Goal: Information Seeking & Learning: Learn about a topic

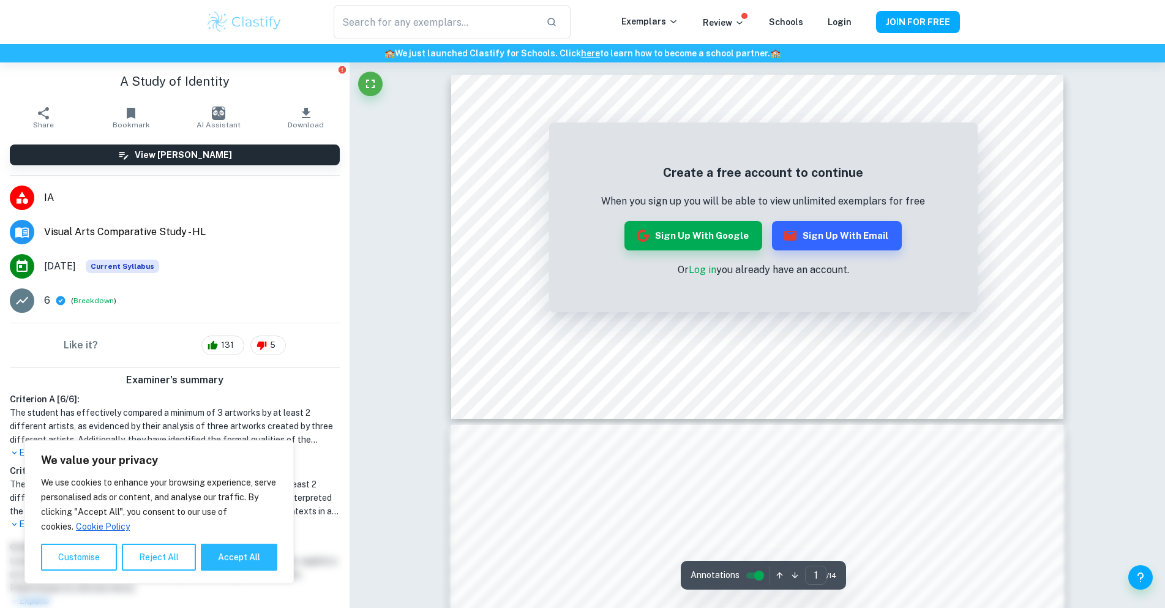
click at [1154, 199] on div "Correct Criterion A If the student did not compare a minimum of 3 artworks by a…" at bounding box center [756, 457] width 815 height 791
drag, startPoint x: 1111, startPoint y: 321, endPoint x: 1092, endPoint y: 329, distance: 20.8
click at [1104, 326] on div "Correct Criterion A If the student did not compare a minimum of 3 artworks by a…" at bounding box center [756, 457] width 815 height 791
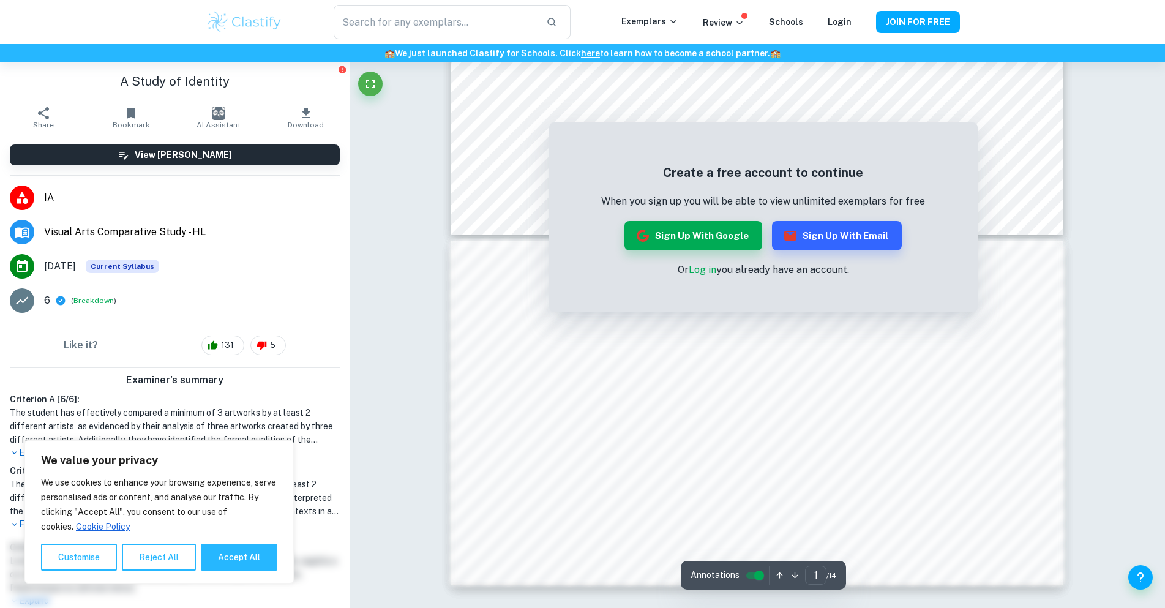
scroll to position [245, 0]
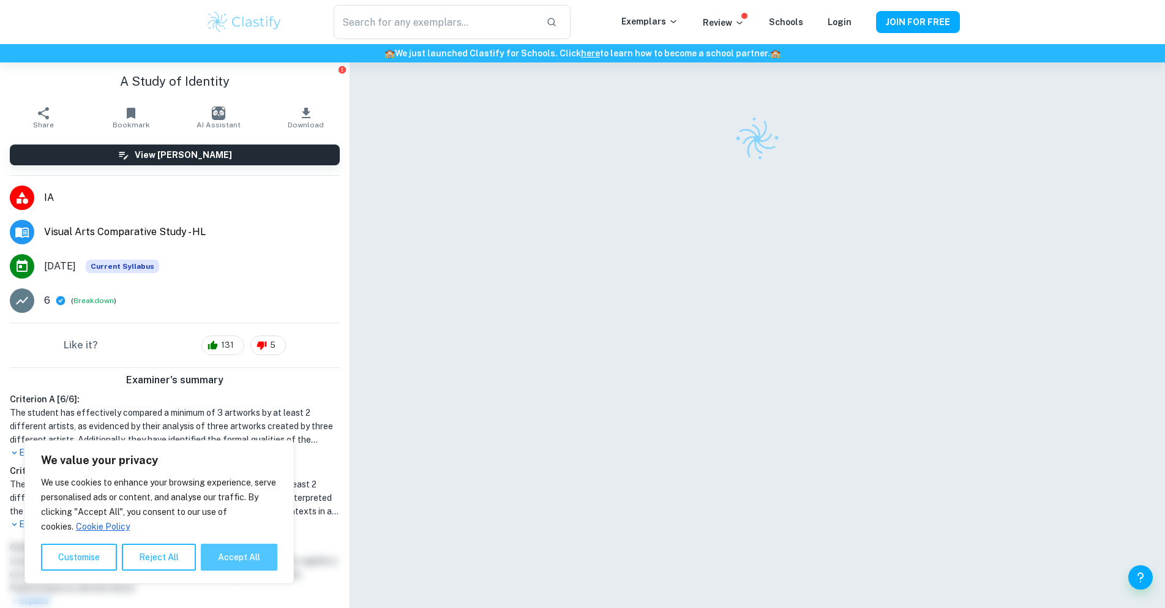
click at [241, 559] on button "Accept All" at bounding box center [239, 556] width 76 height 27
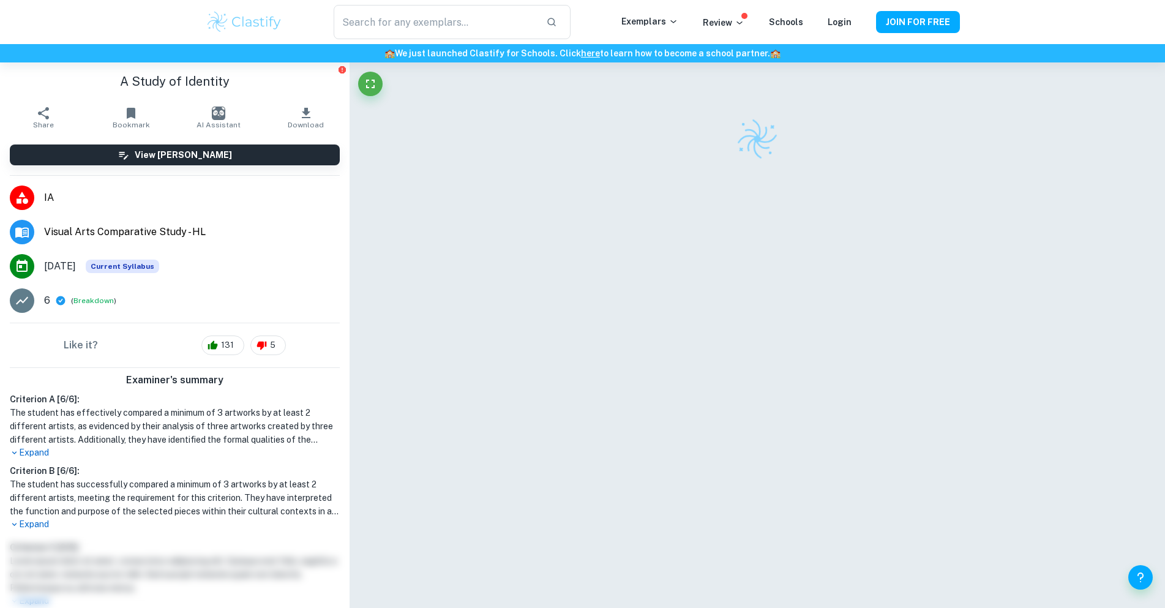
checkbox input "true"
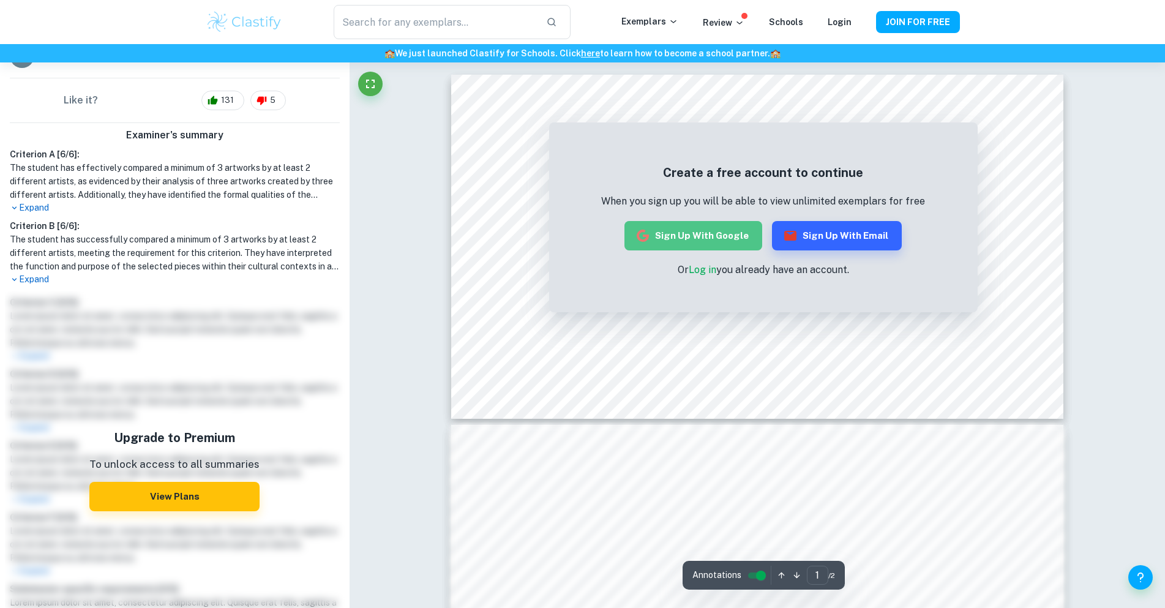
click at [708, 236] on button "Sign up with Google" at bounding box center [693, 235] width 138 height 29
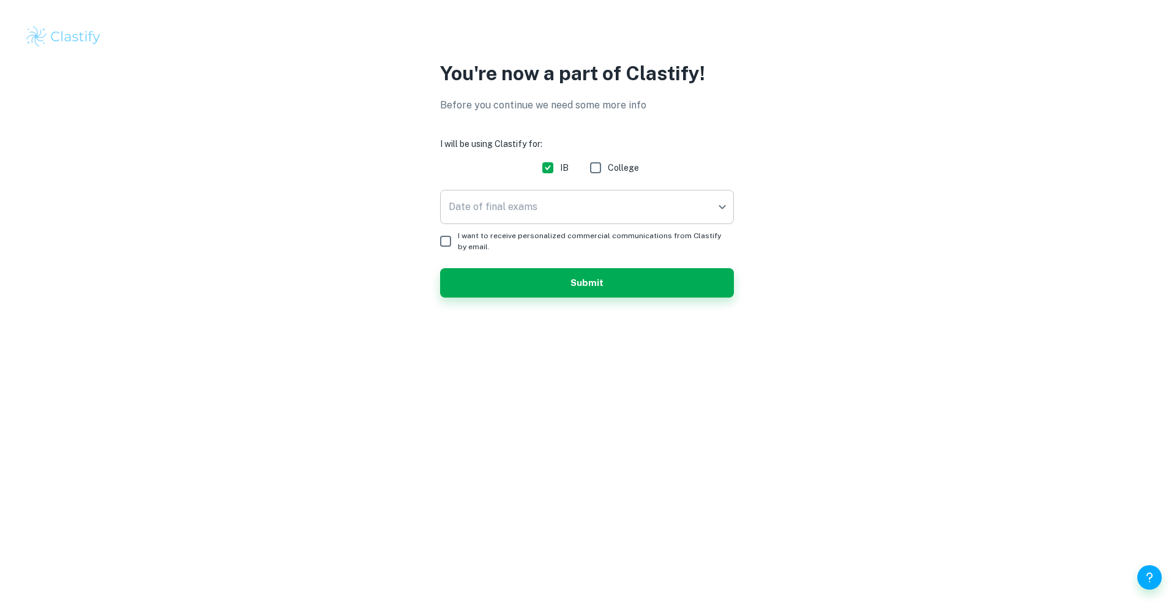
click at [638, 208] on body "We value your privacy We use cookies to enhance your browsing experience, serve…" at bounding box center [587, 304] width 1174 height 608
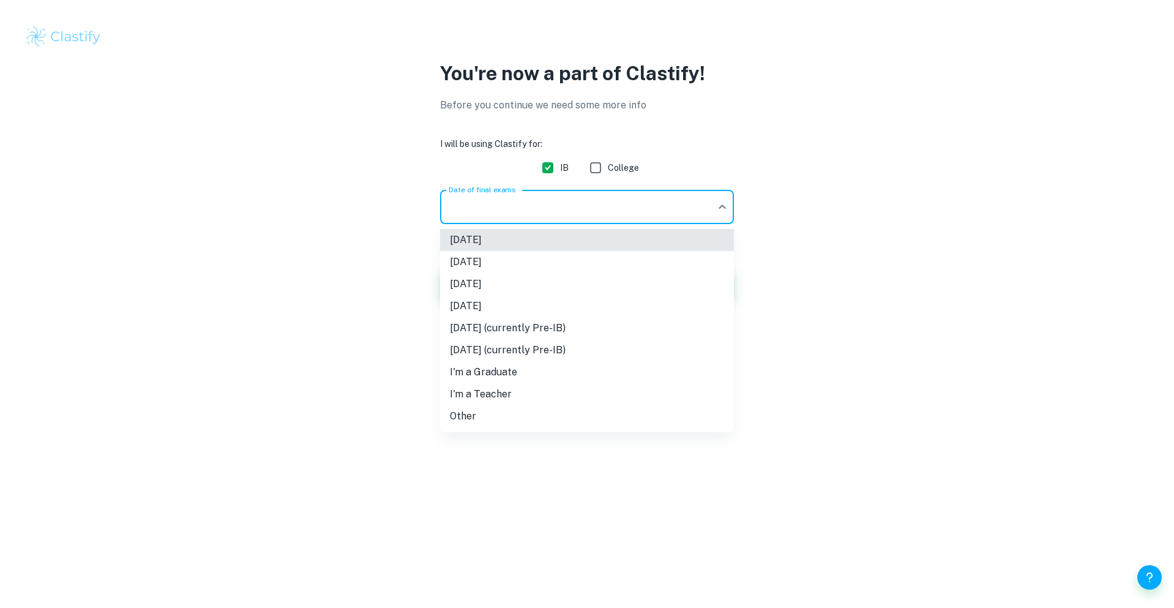
click at [586, 415] on li "Other" at bounding box center [587, 416] width 294 height 22
type input "Other"
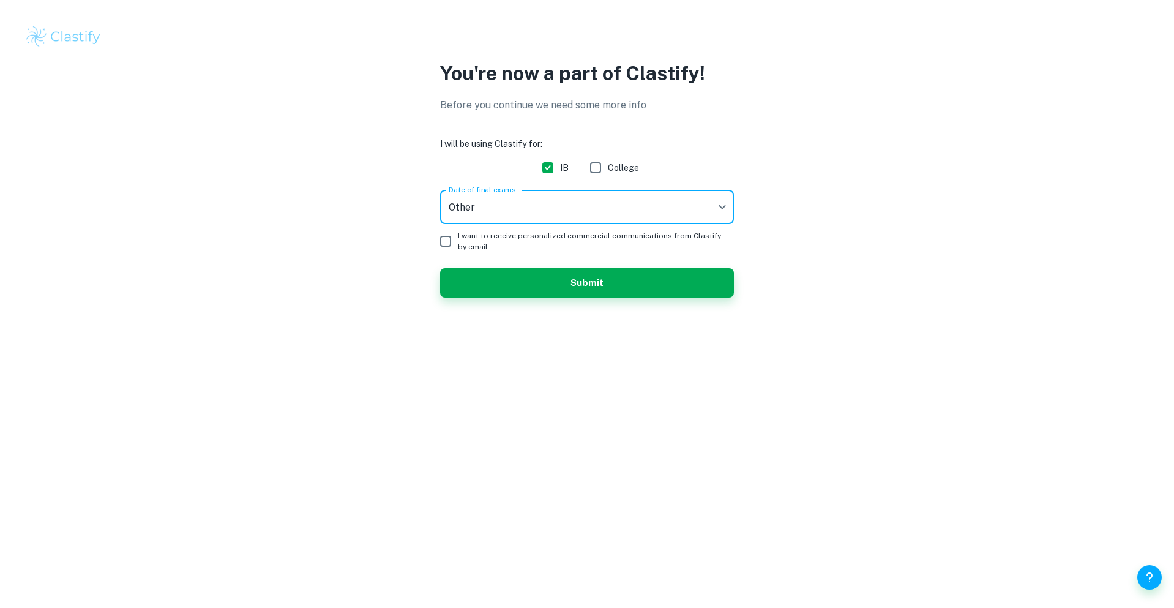
click at [507, 236] on span "I want to receive personalized commercial communications from Clastify by email." at bounding box center [591, 241] width 266 height 22
click at [458, 236] on input "I want to receive personalized commercial communications from Clastify by email." at bounding box center [445, 241] width 24 height 24
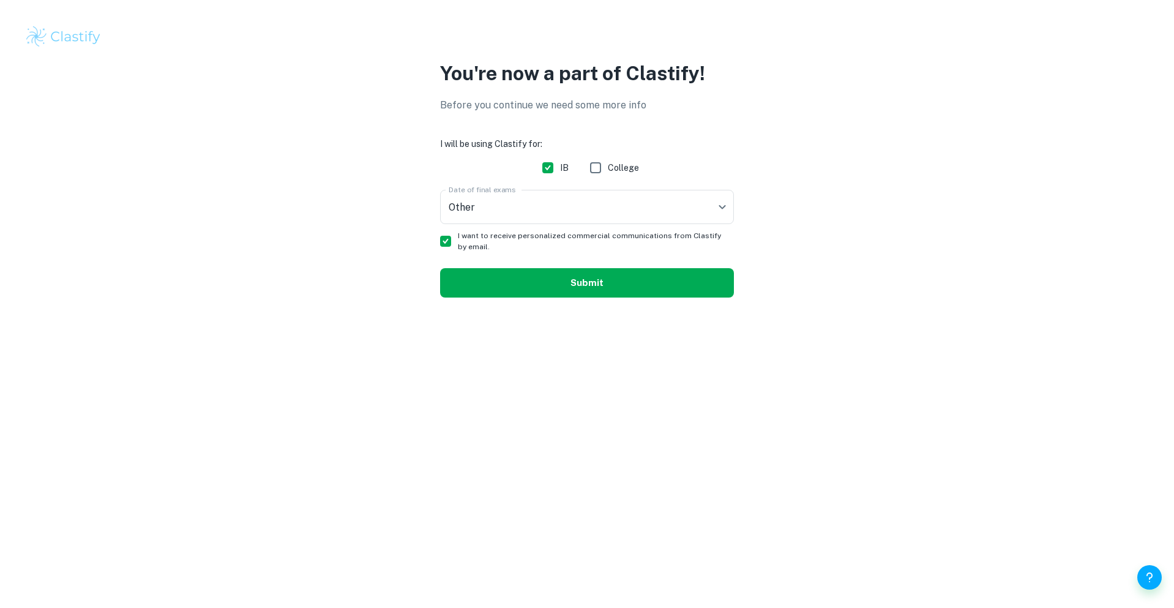
click at [542, 288] on button "Submit" at bounding box center [587, 282] width 294 height 29
click at [459, 260] on form "I will be using Clastify for: IB College Date of final exams Other Other Date o…" at bounding box center [587, 217] width 294 height 160
click at [452, 241] on input "I want to receive personalized commercial communications from Clastify by email." at bounding box center [445, 241] width 24 height 24
checkbox input "false"
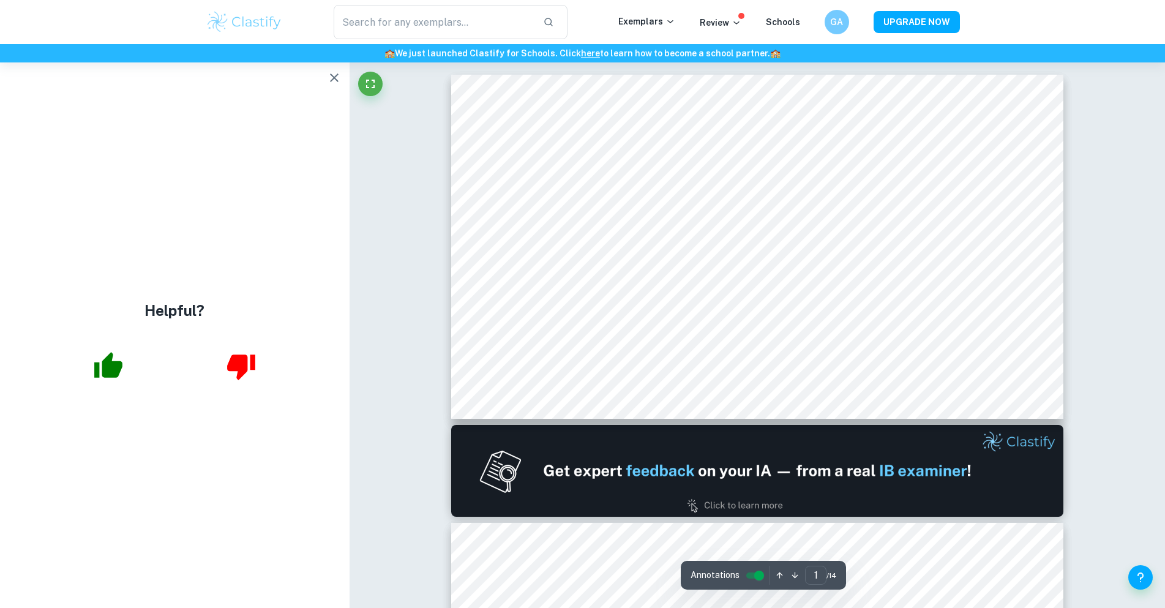
click at [338, 80] on icon "button" at bounding box center [334, 77] width 15 height 15
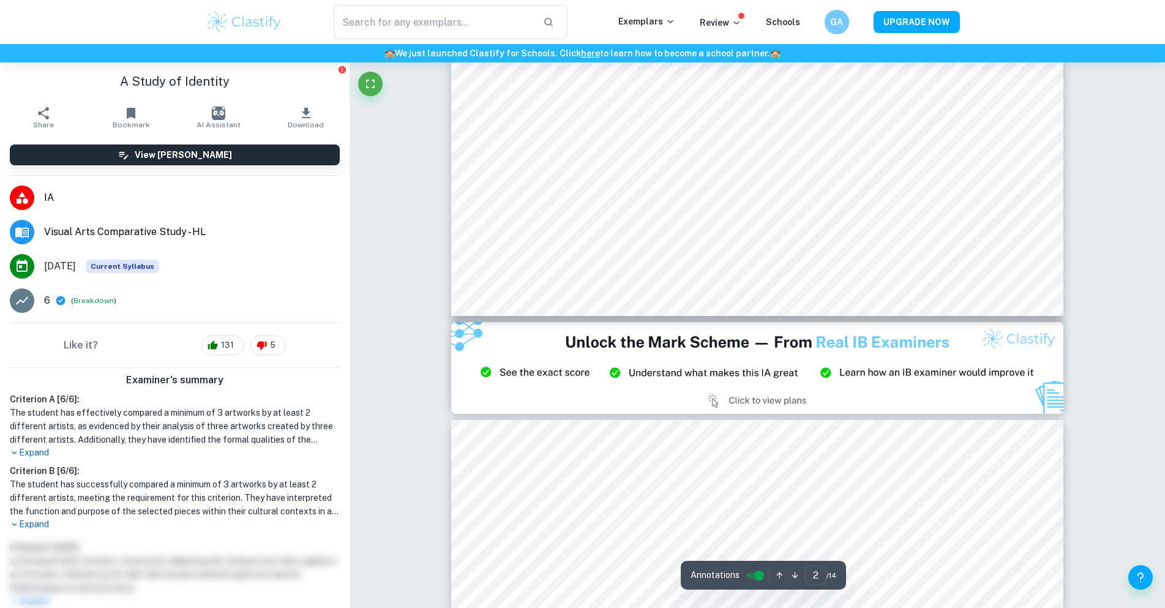
scroll to position [428, 0]
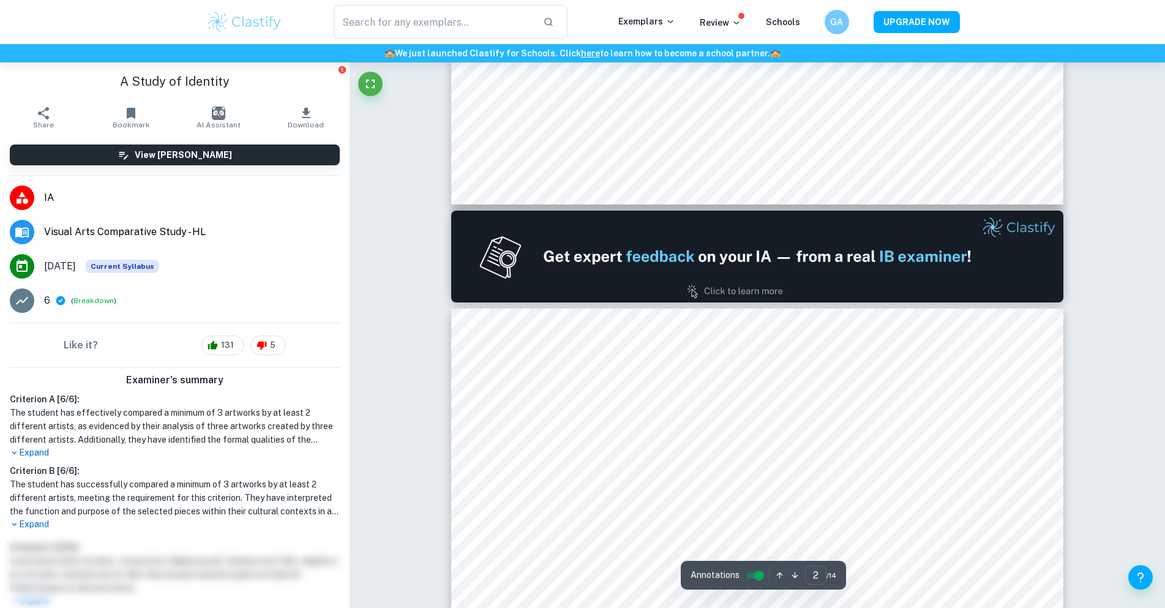
type input "1"
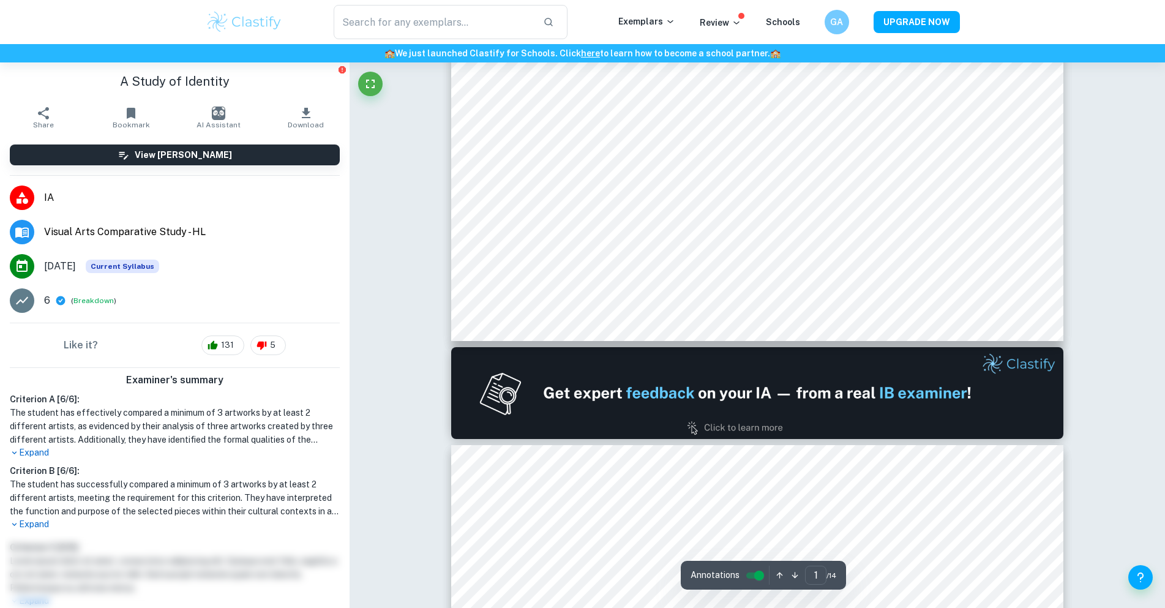
scroll to position [0, 0]
